Goal: Information Seeking & Learning: Learn about a topic

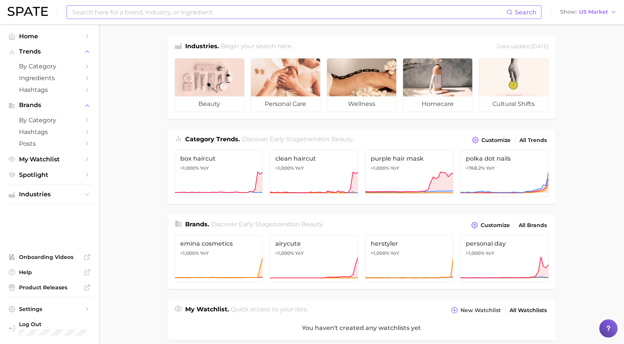
click at [260, 10] on input at bounding box center [288, 12] width 435 height 13
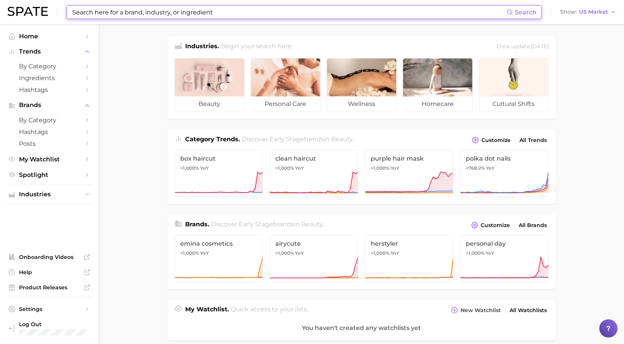
type input "s"
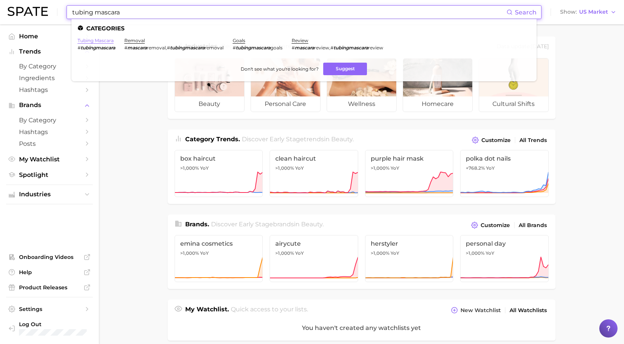
type input "tubing mascara"
click at [97, 40] on link "tubing mascara" at bounding box center [96, 41] width 36 height 6
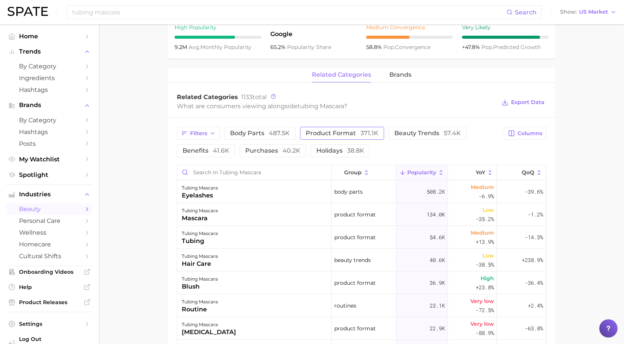
scroll to position [310, 0]
click at [421, 136] on span "beauty trends 57.4k" at bounding box center [427, 133] width 66 height 6
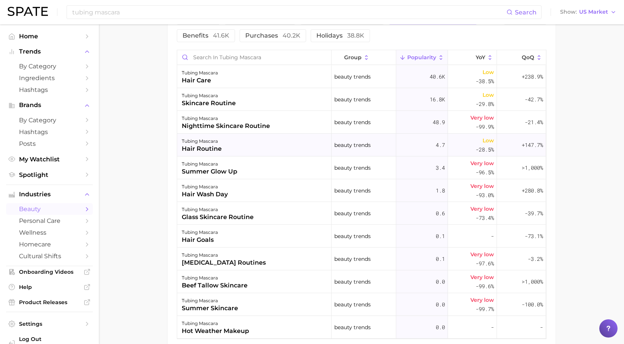
scroll to position [324, 0]
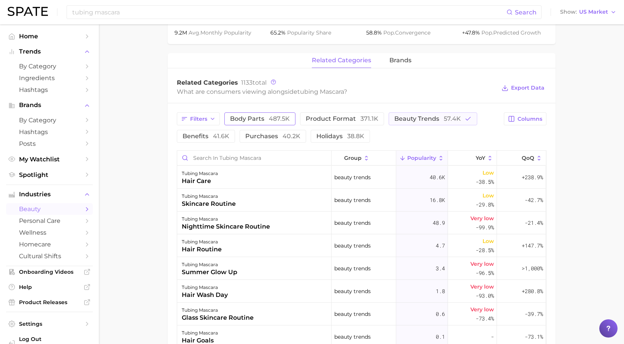
click at [256, 122] on span "body parts 487.5k" at bounding box center [260, 119] width 60 height 6
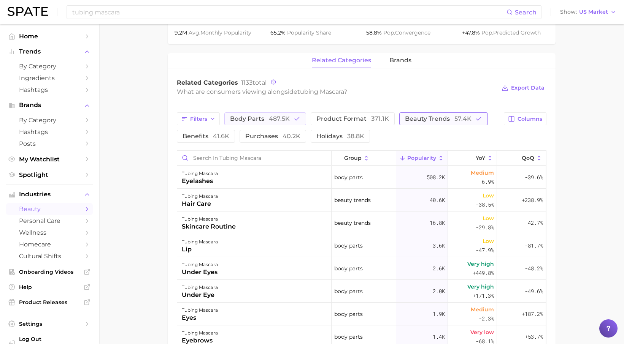
click at [433, 117] on span "beauty trends 57.4k" at bounding box center [438, 119] width 66 height 6
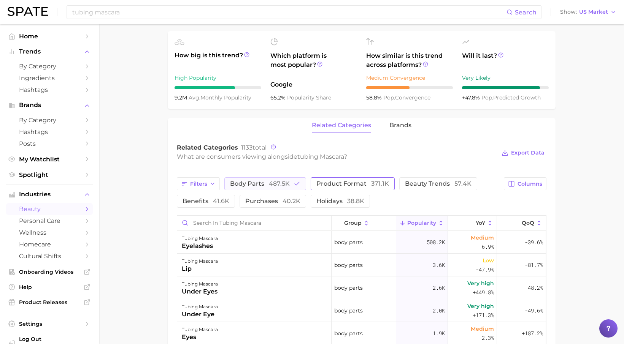
scroll to position [263, 0]
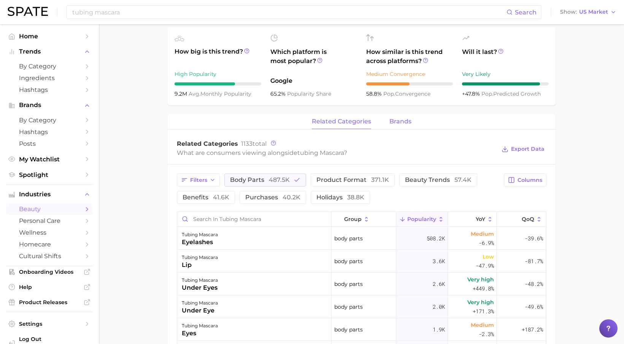
click at [407, 118] on span "brands" at bounding box center [400, 121] width 22 height 7
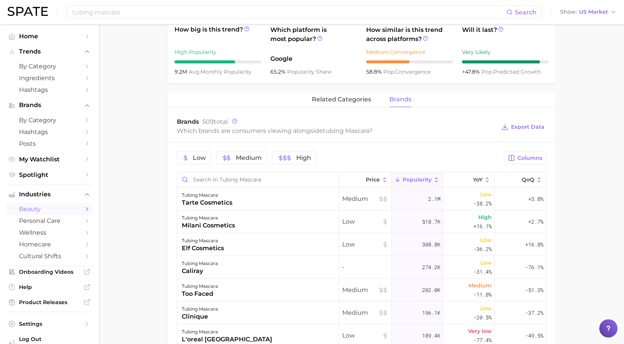
scroll to position [272, 0]
